Goal: Task Accomplishment & Management: Manage account settings

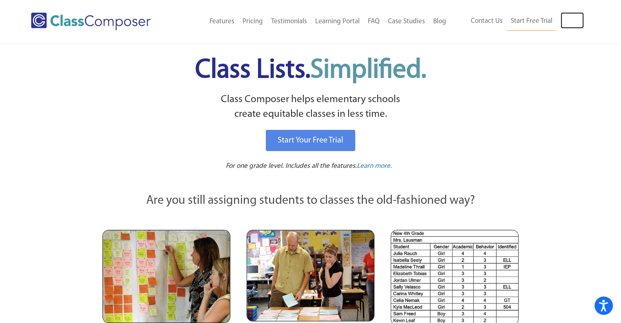
click at [571, 20] on link "Log In" at bounding box center [571, 20] width 23 height 16
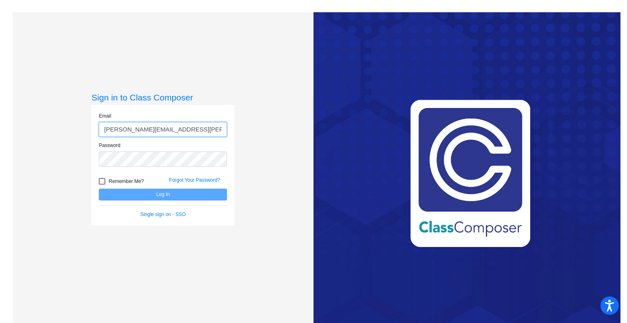
type input "[PERSON_NAME][EMAIL_ADDRESS][PERSON_NAME][DOMAIN_NAME]"
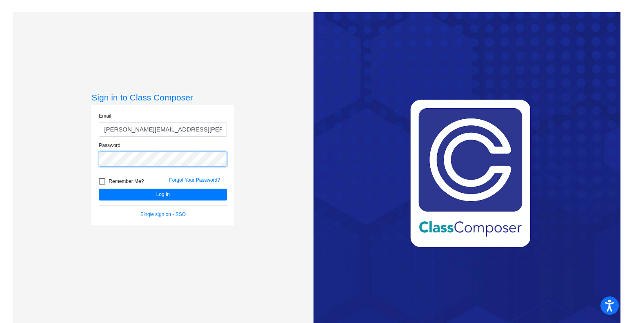
click at [99, 189] on button "Log In" at bounding box center [163, 195] width 128 height 12
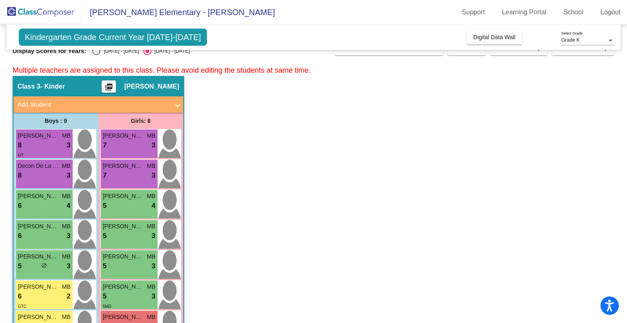
scroll to position [15, 0]
drag, startPoint x: 125, startPoint y: 200, endPoint x: 119, endPoint y: 202, distance: 6.3
click at [119, 202] on div "5 lock do_not_disturb_alt 4" at bounding box center [129, 205] width 53 height 11
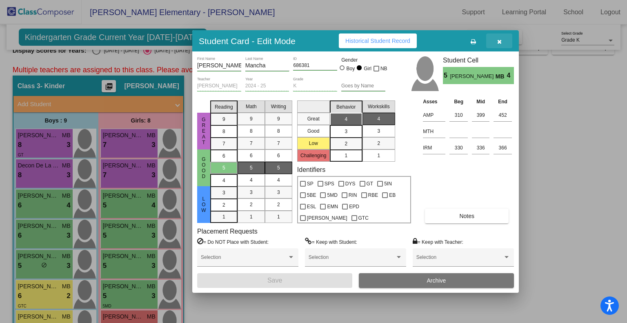
click at [503, 39] on button "button" at bounding box center [499, 40] width 26 height 15
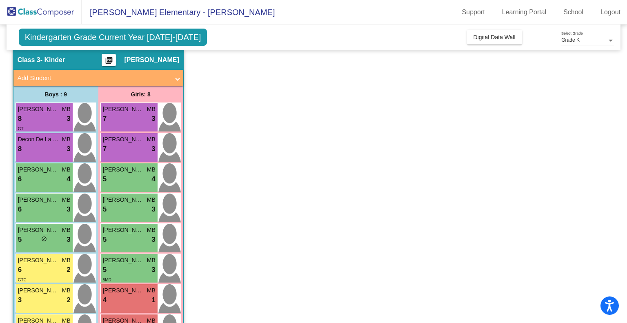
scroll to position [41, 0]
